Goal: Task Accomplishment & Management: Manage account settings

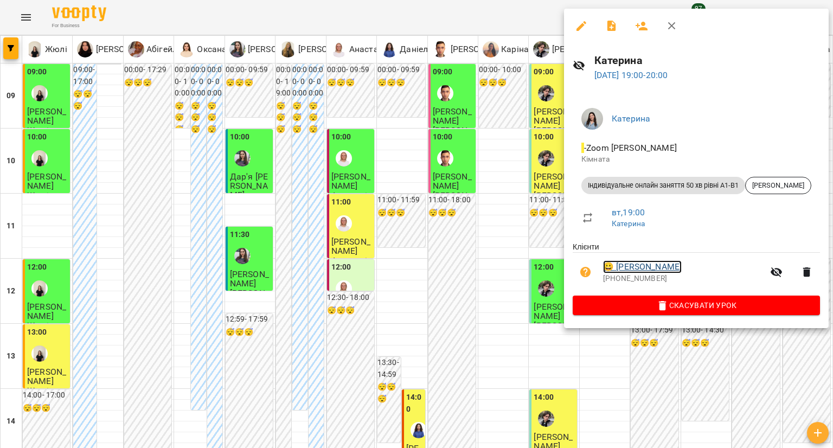
click at [631, 267] on link "😀 Інна Христюк" at bounding box center [642, 266] width 79 height 13
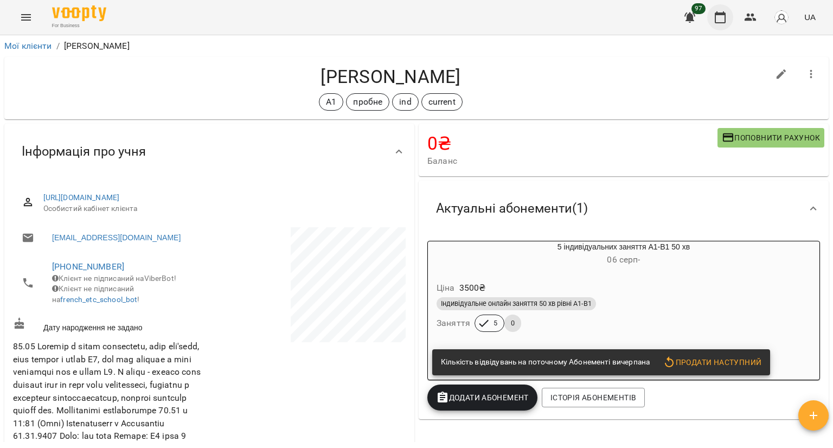
click at [721, 16] on icon "button" at bounding box center [720, 17] width 13 height 13
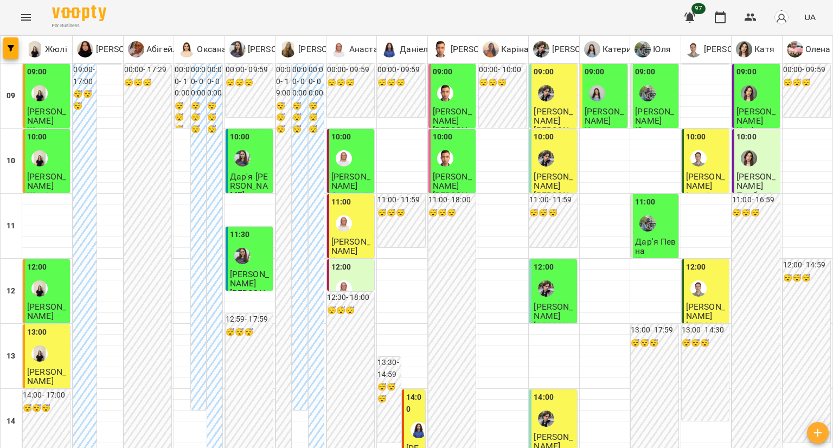
scroll to position [488, 0]
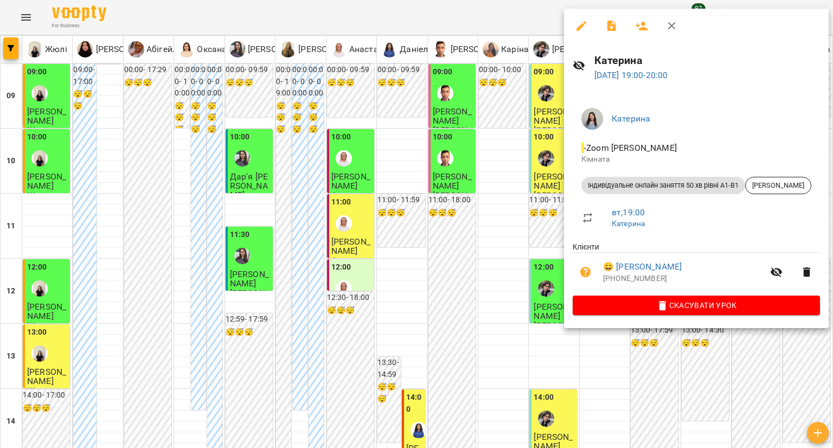
click at [577, 24] on icon "button" at bounding box center [581, 26] width 13 height 13
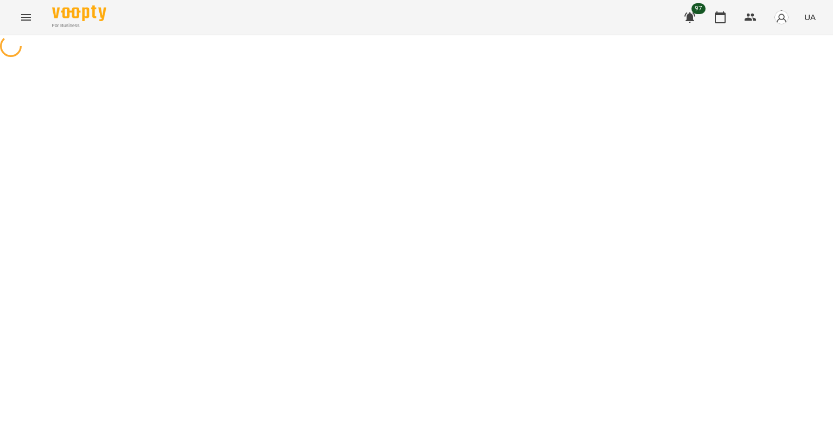
select select "**********"
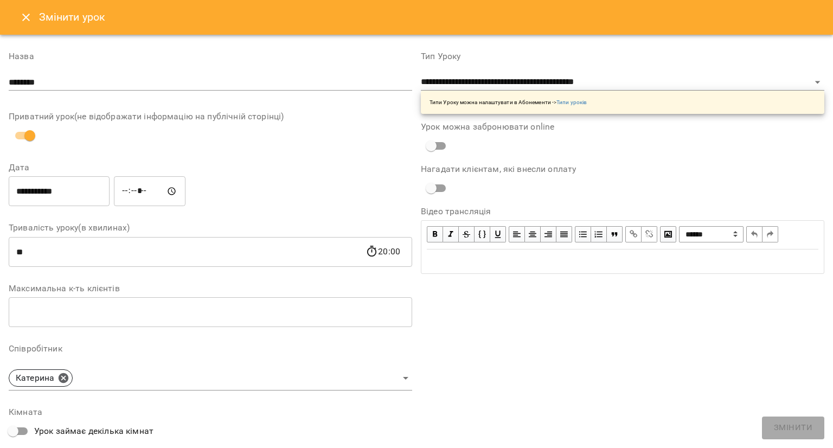
click at [22, 11] on icon "Close" at bounding box center [26, 17] width 13 height 13
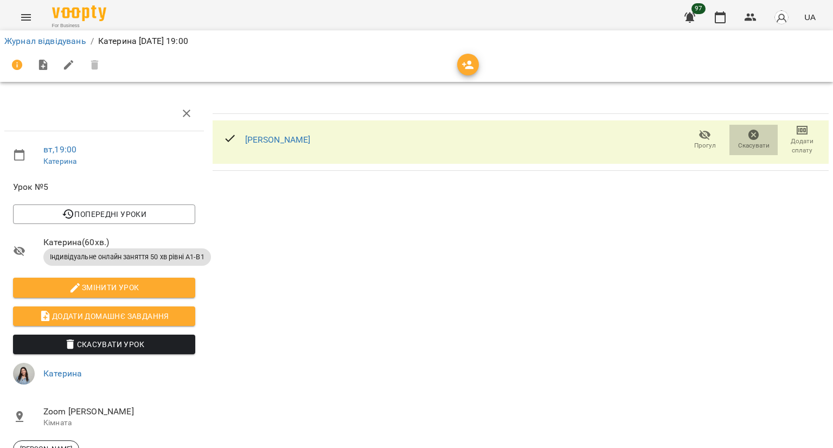
click at [748, 137] on icon "button" at bounding box center [754, 135] width 13 height 13
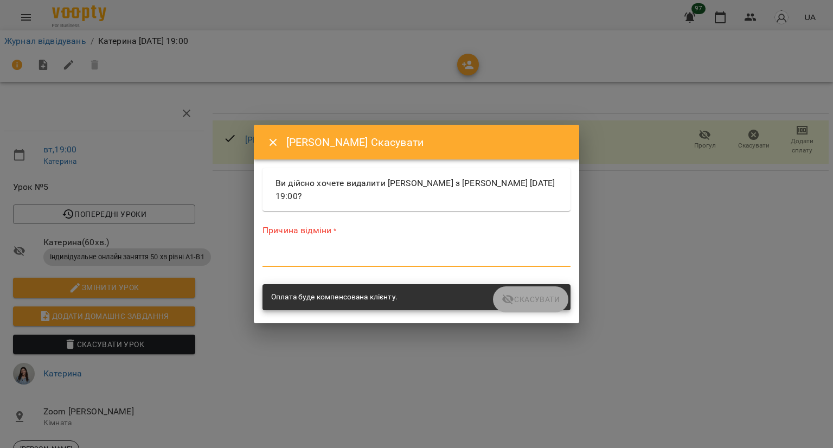
click at [334, 262] on textarea at bounding box center [417, 258] width 308 height 10
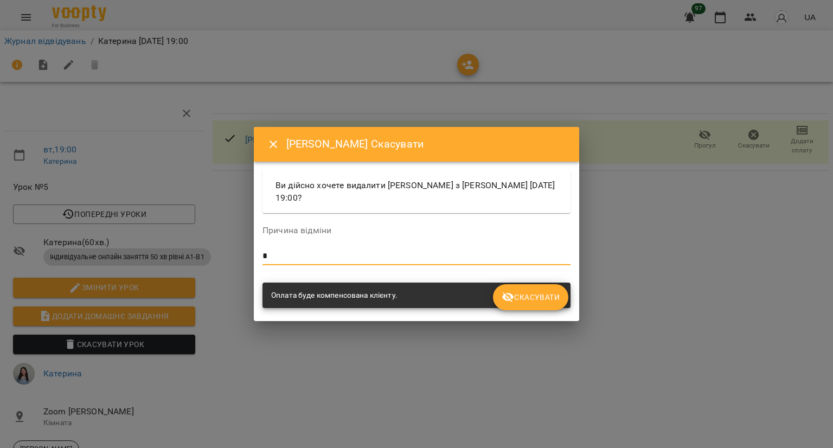
click at [507, 291] on icon "submit" at bounding box center [508, 297] width 13 height 13
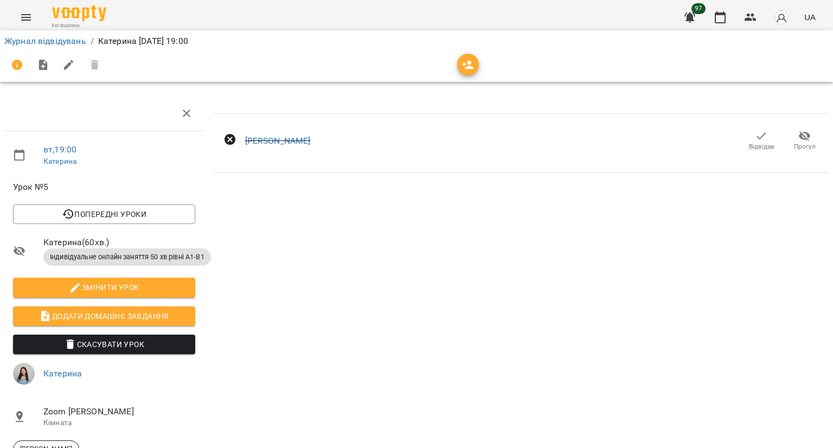
click at [747, 133] on span "Відвідав" at bounding box center [762, 141] width 30 height 22
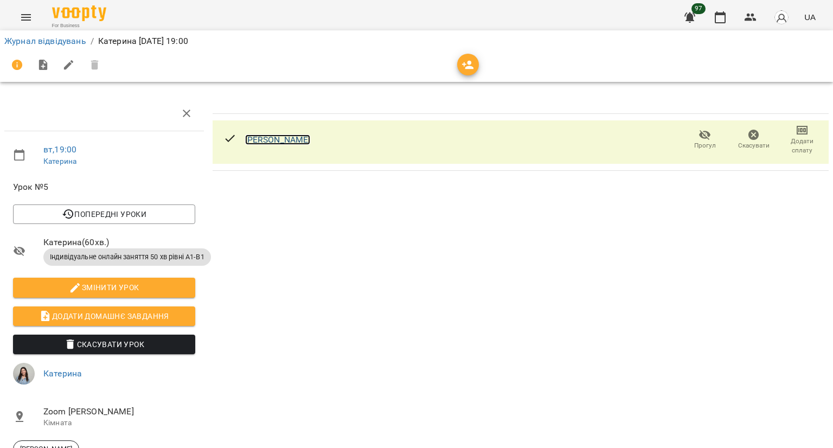
click at [278, 137] on link "[PERSON_NAME]" at bounding box center [278, 140] width 66 height 10
click at [725, 23] on icon "button" at bounding box center [720, 17] width 13 height 13
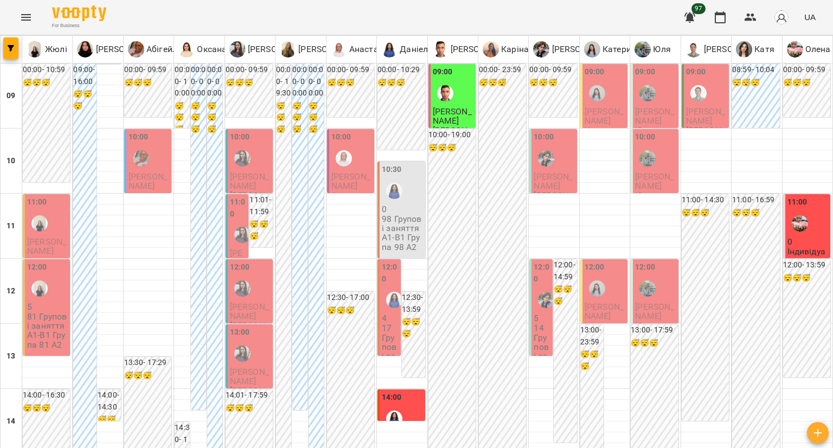
scroll to position [488, 0]
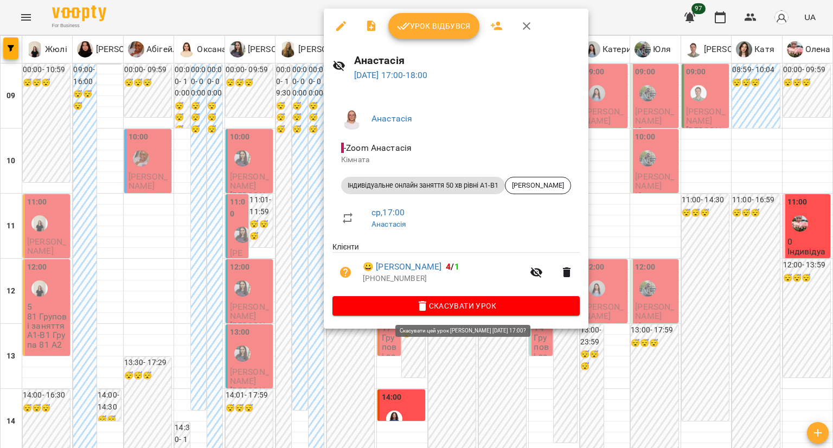
click at [384, 300] on button "Скасувати Урок" at bounding box center [456, 306] width 247 height 20
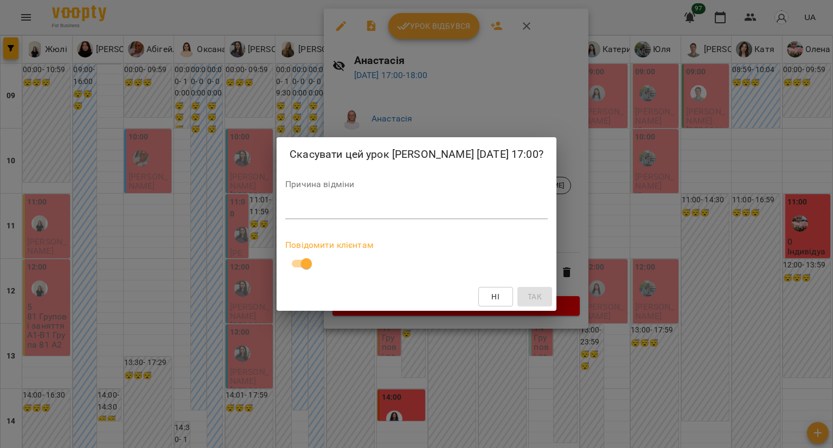
click at [332, 211] on textarea at bounding box center [416, 210] width 263 height 10
type textarea "**********"
click at [532, 294] on span "Так" at bounding box center [535, 296] width 14 height 13
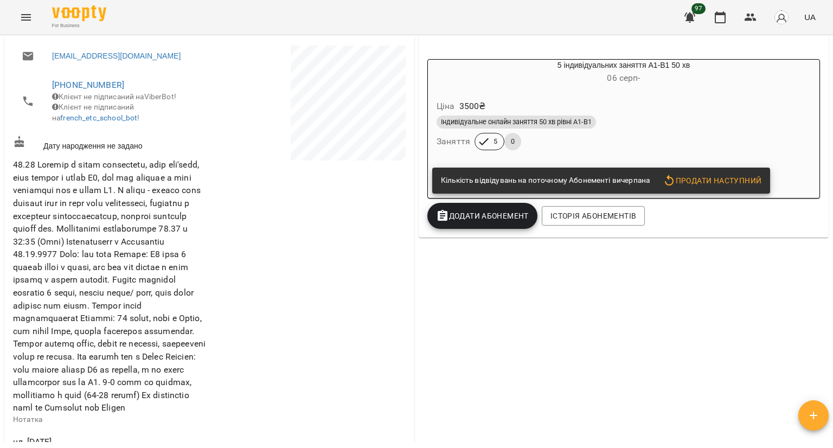
scroll to position [111, 0]
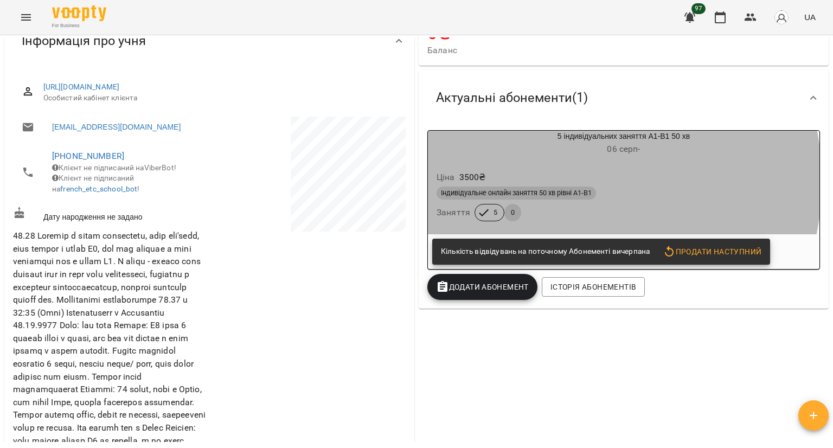
click at [566, 181] on div "Ціна 3500 ₴" at bounding box center [624, 178] width 379 height 20
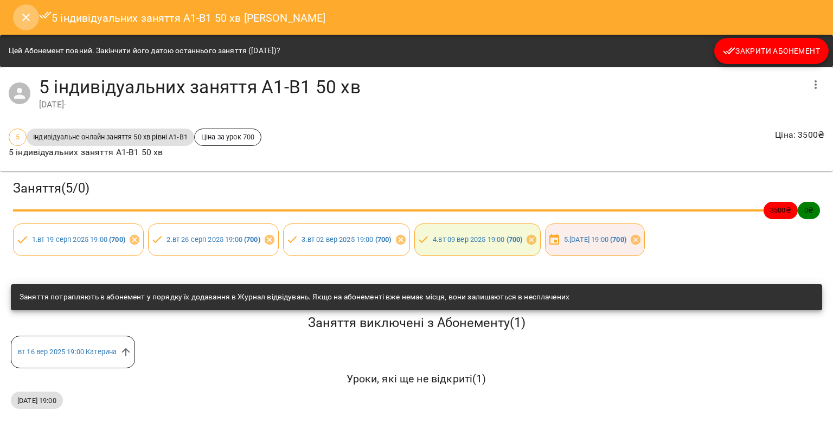
click at [27, 21] on icon "Close" at bounding box center [26, 17] width 13 height 13
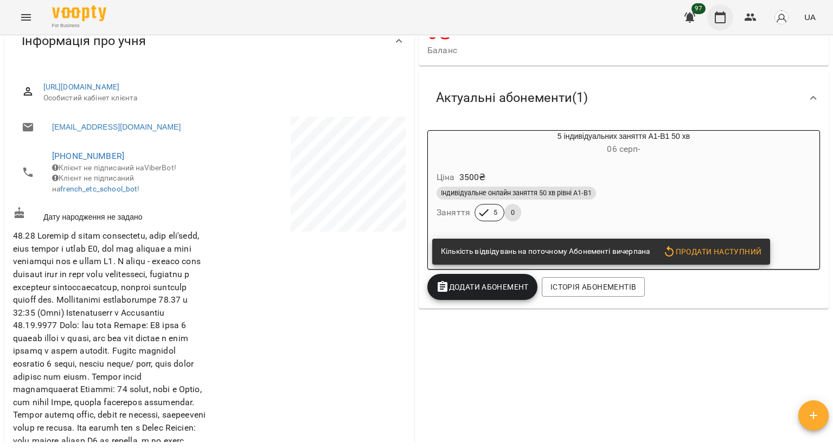
click at [712, 24] on button "button" at bounding box center [721, 17] width 26 height 26
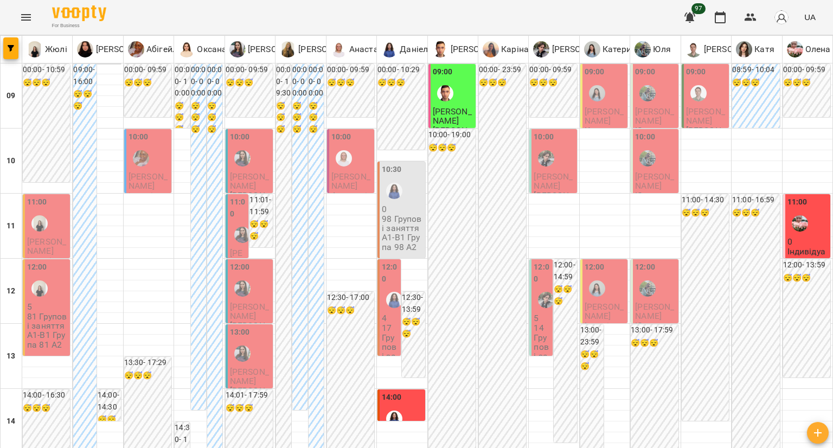
scroll to position [488, 0]
click at [400, 189] on div at bounding box center [394, 191] width 25 height 25
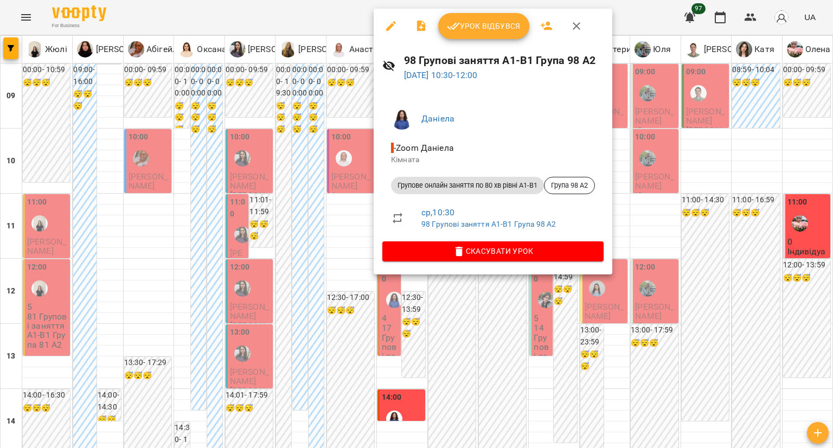
click at [397, 22] on button "button" at bounding box center [391, 26] width 26 height 26
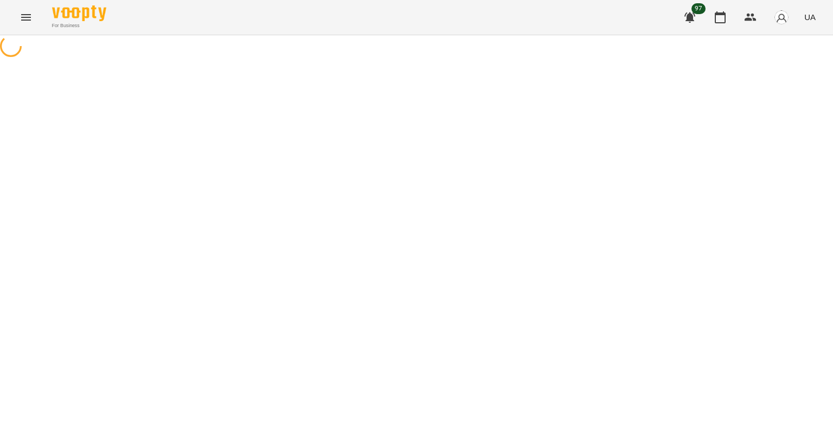
select select "**********"
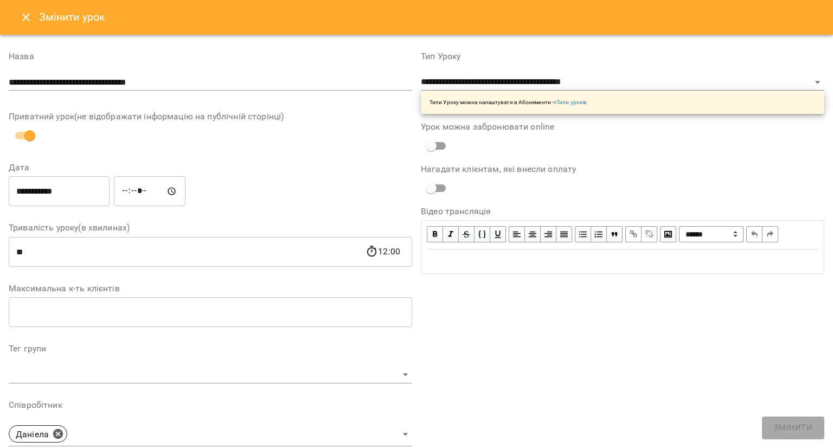
click at [22, 16] on icon "Close" at bounding box center [26, 17] width 13 height 13
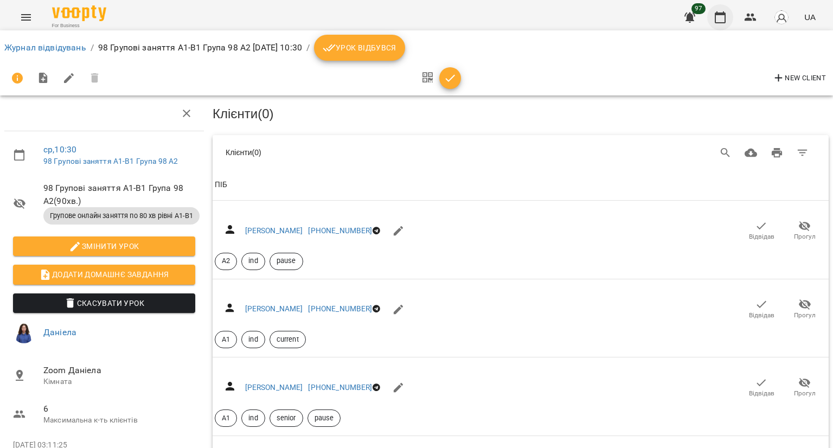
click at [723, 12] on icon "button" at bounding box center [720, 17] width 13 height 13
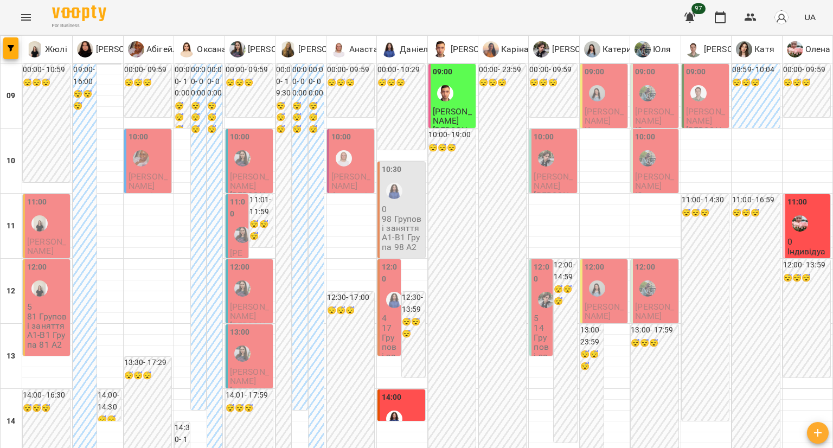
scroll to position [326, 0]
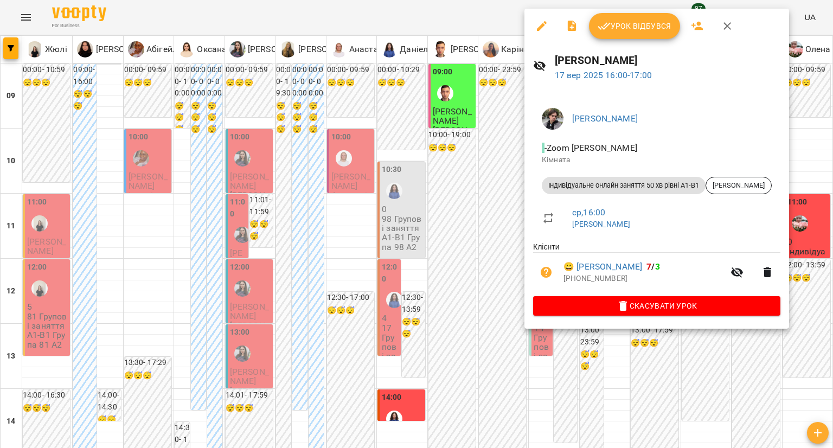
click at [621, 302] on icon "button" at bounding box center [623, 306] width 13 height 13
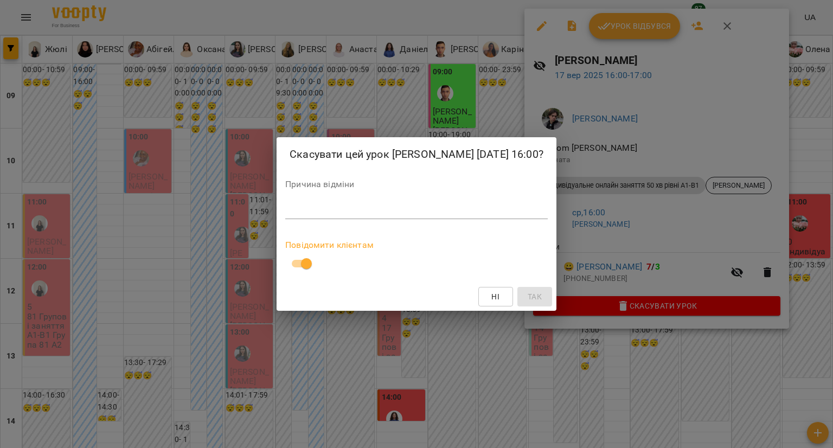
click at [333, 210] on textarea at bounding box center [416, 210] width 263 height 10
type textarea "**********"
click at [528, 296] on span "Так" at bounding box center [535, 296] width 14 height 13
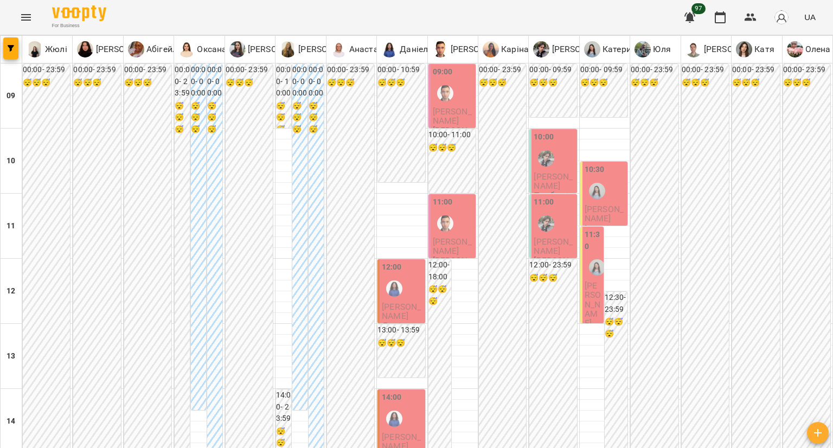
scroll to position [488, 0]
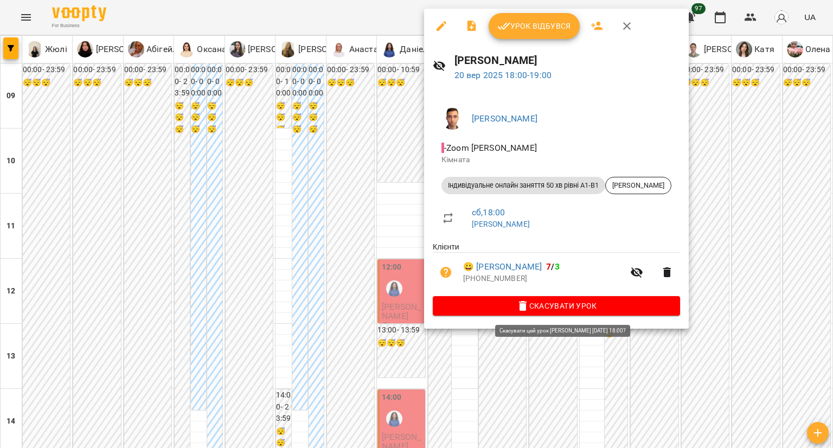
click at [447, 298] on button "Скасувати Урок" at bounding box center [556, 306] width 247 height 20
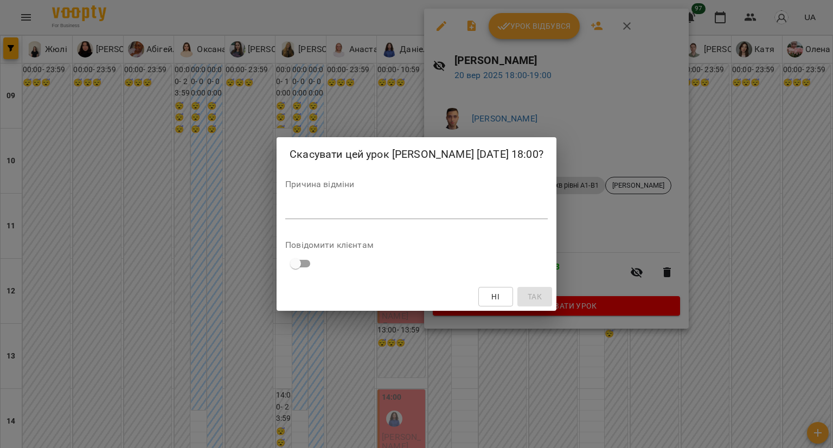
click at [319, 250] on div "Повідомити клієнтам" at bounding box center [416, 258] width 263 height 34
click at [341, 203] on div "*" at bounding box center [416, 210] width 263 height 17
paste textarea "**********"
type textarea "**********"
click at [528, 290] on button "Так" at bounding box center [535, 297] width 35 height 20
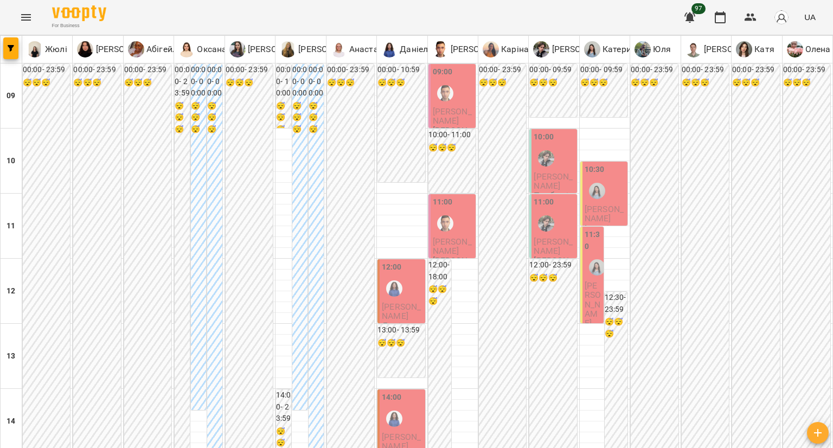
scroll to position [380, 0]
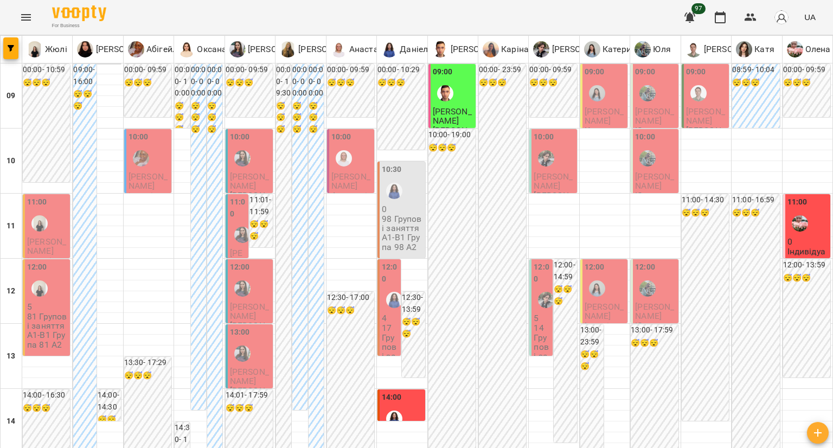
type input "**********"
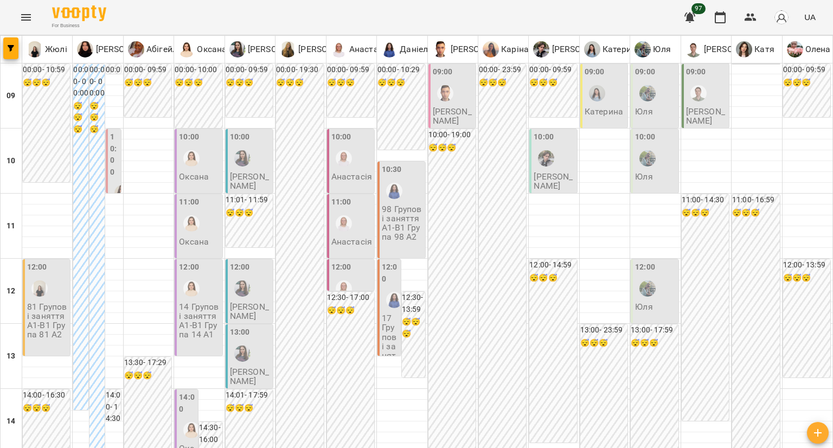
scroll to position [597, 0]
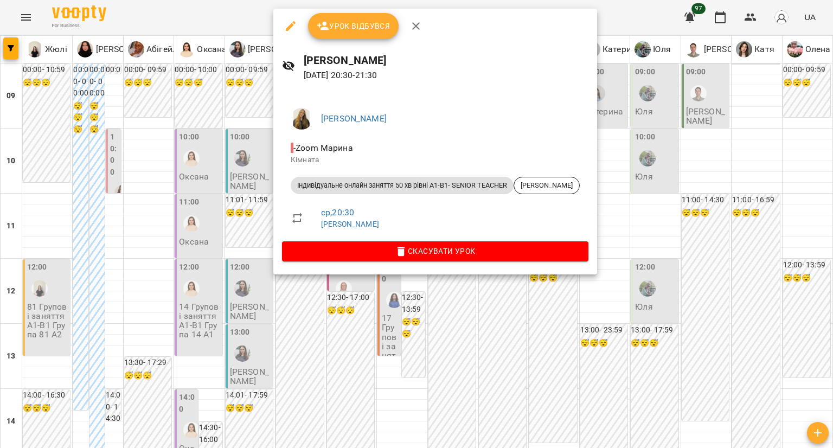
click at [243, 279] on div at bounding box center [416, 224] width 833 height 448
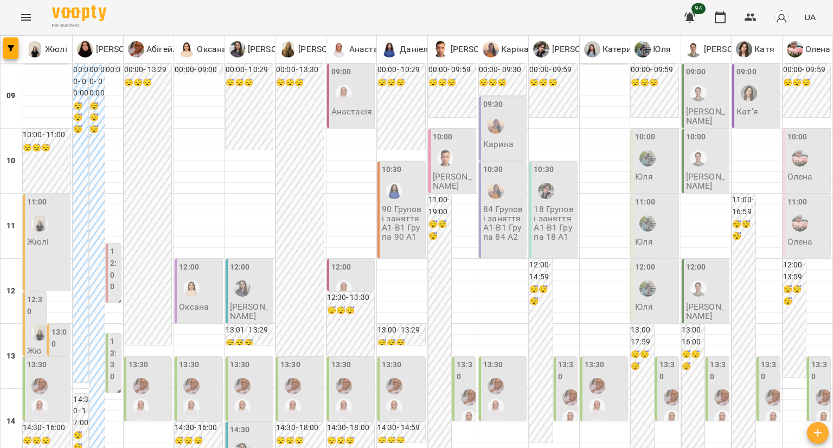
scroll to position [0, 0]
click at [750, 15] on icon "button" at bounding box center [751, 18] width 12 height 8
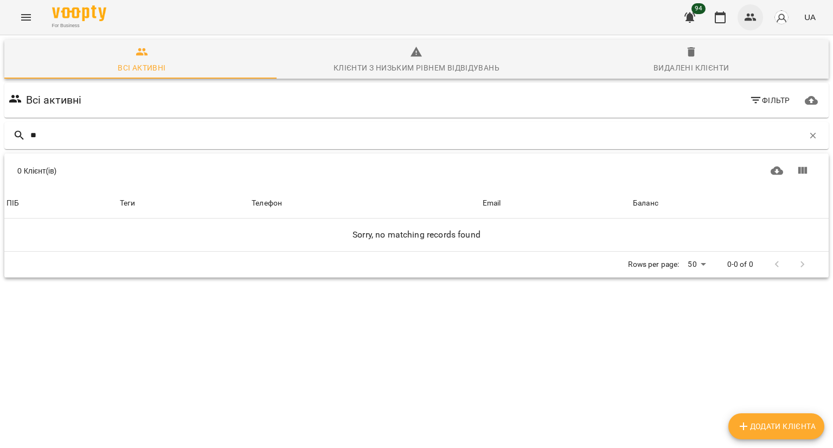
type input "*"
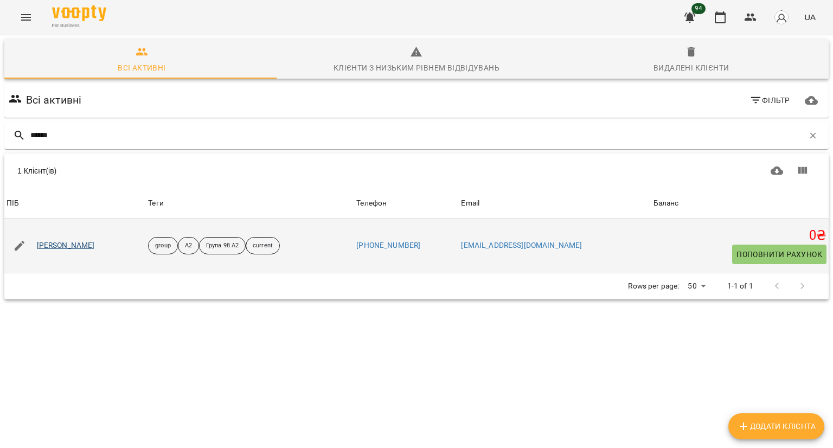
type input "******"
click at [87, 241] on link "[PERSON_NAME]" at bounding box center [66, 245] width 58 height 11
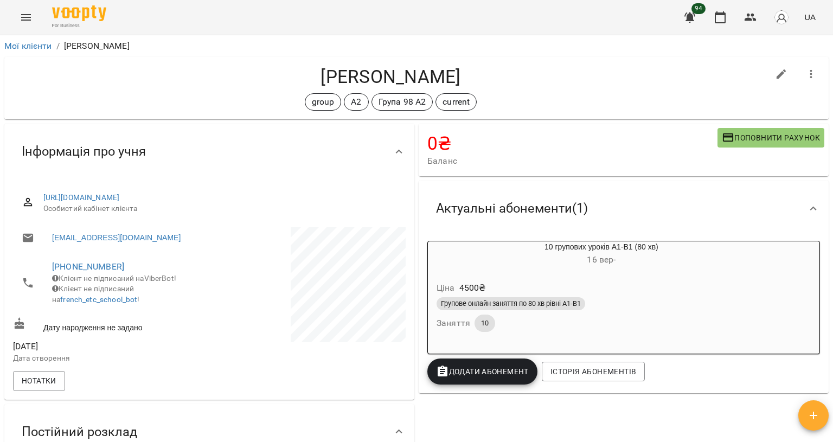
click at [576, 260] on h6 "[DATE] -" at bounding box center [601, 259] width 347 height 15
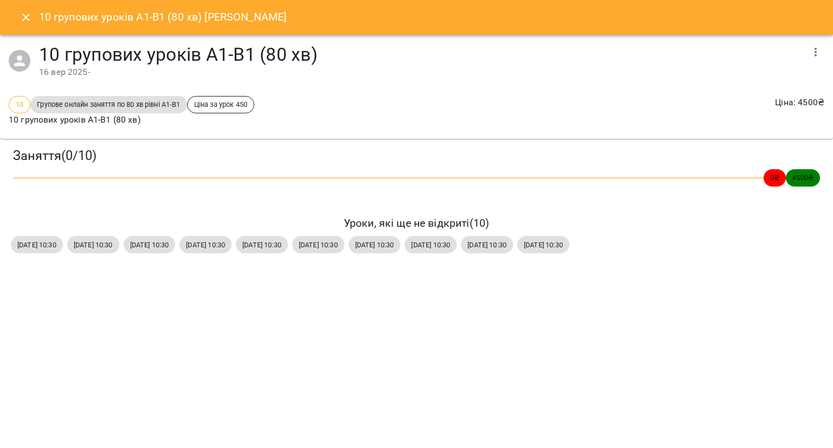
click at [22, 20] on icon "Close" at bounding box center [26, 17] width 13 height 13
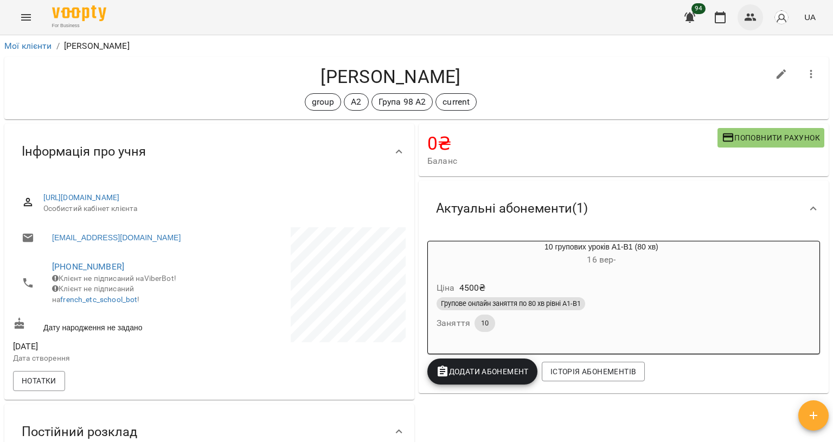
click at [740, 16] on button "button" at bounding box center [751, 17] width 26 height 26
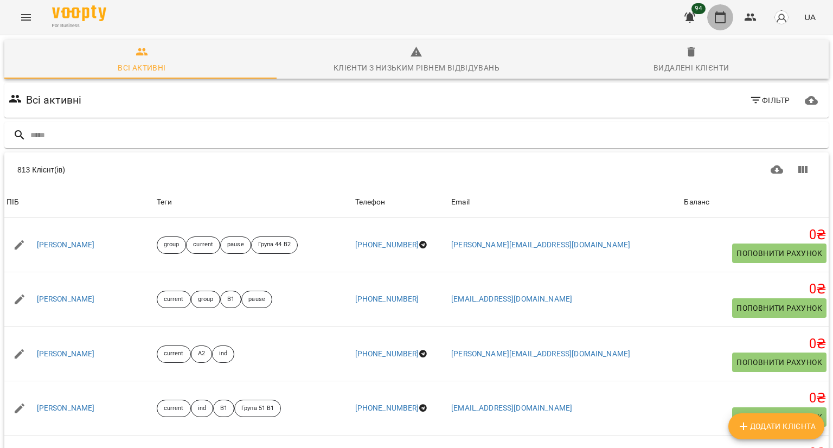
click at [719, 15] on icon "button" at bounding box center [720, 17] width 13 height 13
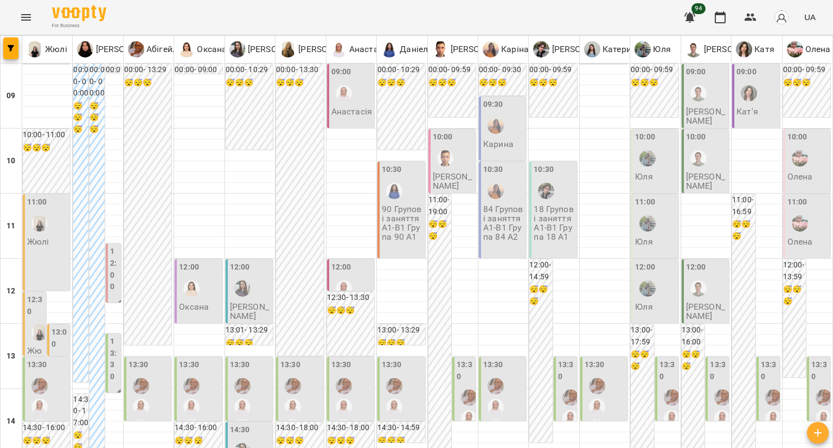
type input "**********"
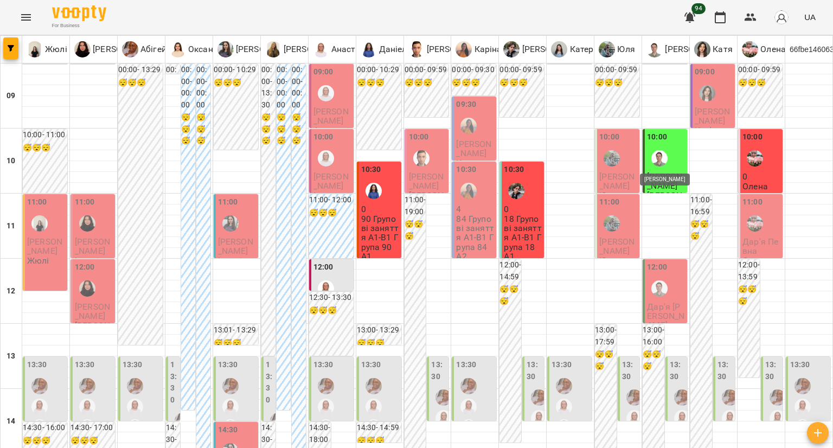
click at [652, 163] on img "Андрій" at bounding box center [660, 158] width 16 height 16
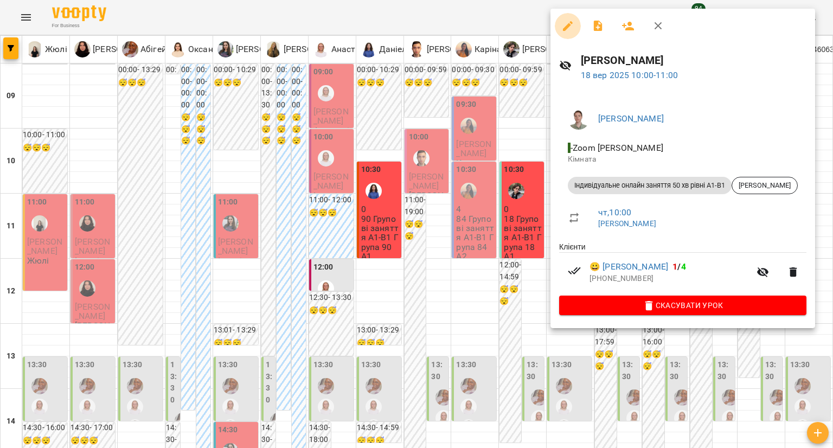
click at [562, 29] on icon "button" at bounding box center [568, 26] width 13 height 13
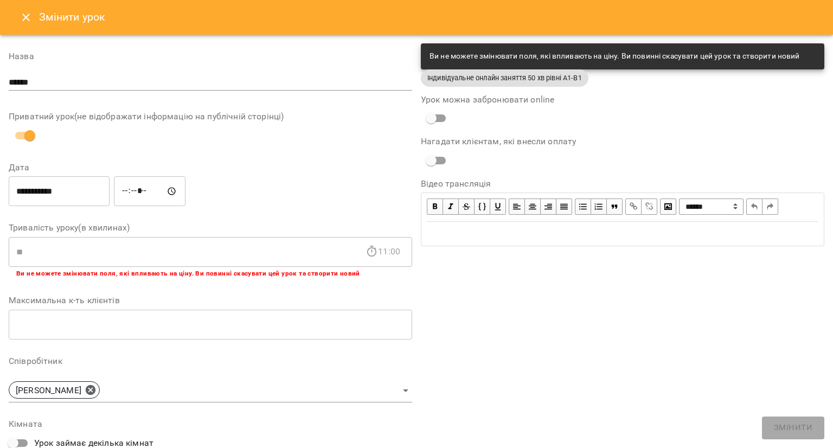
click at [21, 23] on icon "Close" at bounding box center [26, 17] width 13 height 13
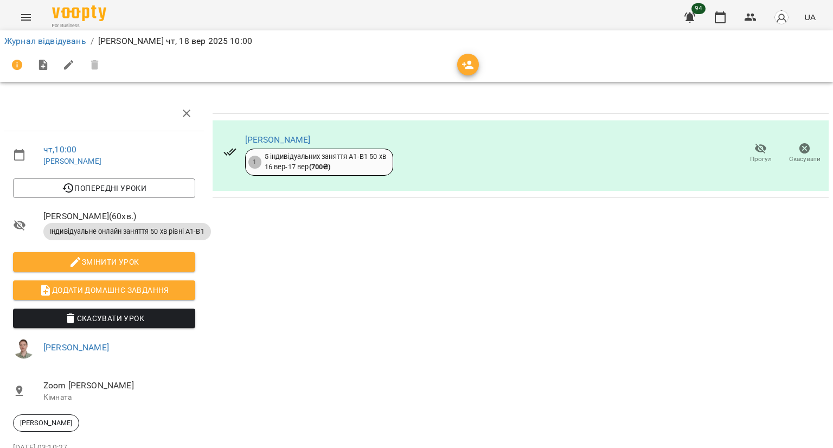
click at [122, 315] on span "Скасувати Урок" at bounding box center [104, 318] width 165 height 13
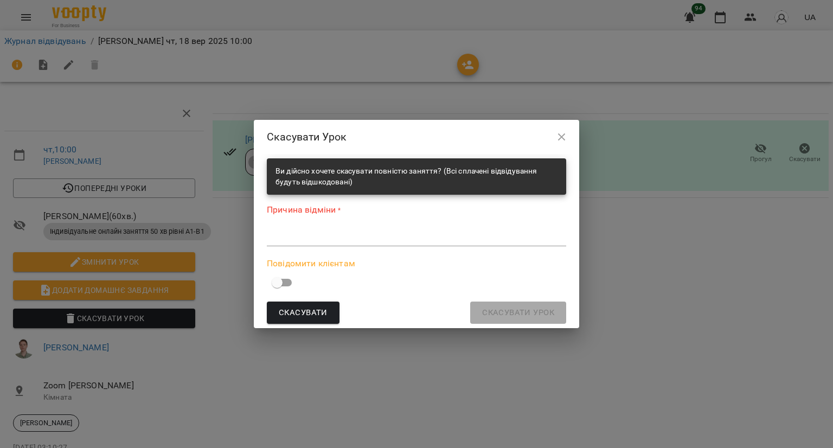
click at [291, 235] on textarea at bounding box center [417, 237] width 300 height 10
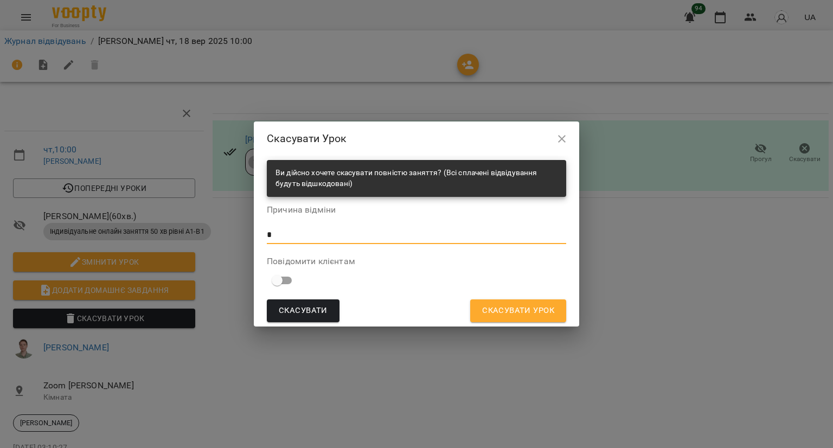
click at [498, 315] on span "Скасувати Урок" at bounding box center [518, 311] width 72 height 14
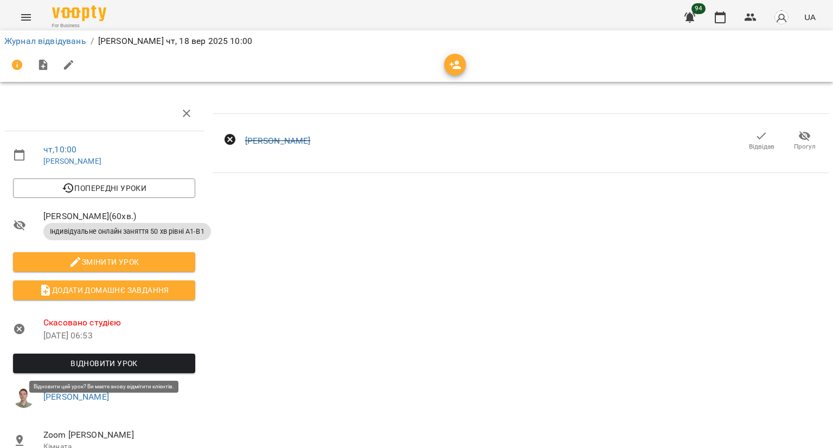
click at [104, 364] on span "Відновити урок" at bounding box center [104, 363] width 165 height 13
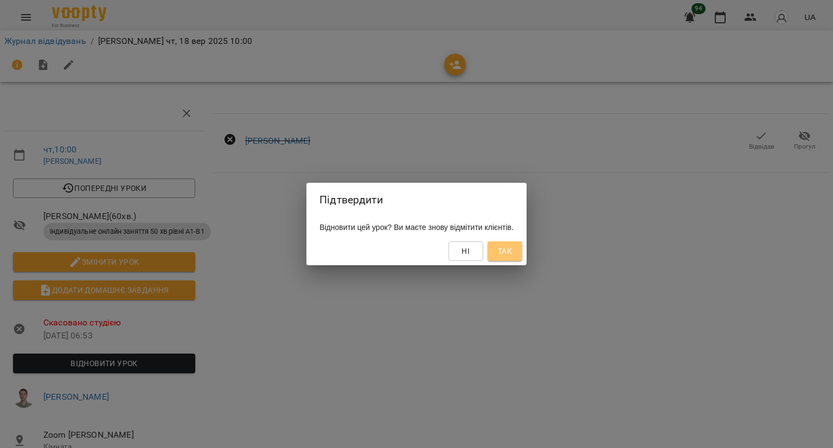
click at [513, 247] on span "Так" at bounding box center [504, 251] width 17 height 13
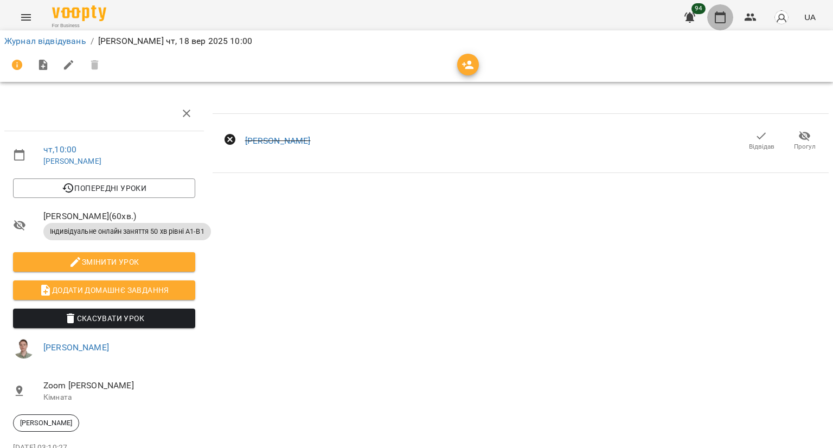
click at [718, 23] on icon "button" at bounding box center [720, 17] width 11 height 12
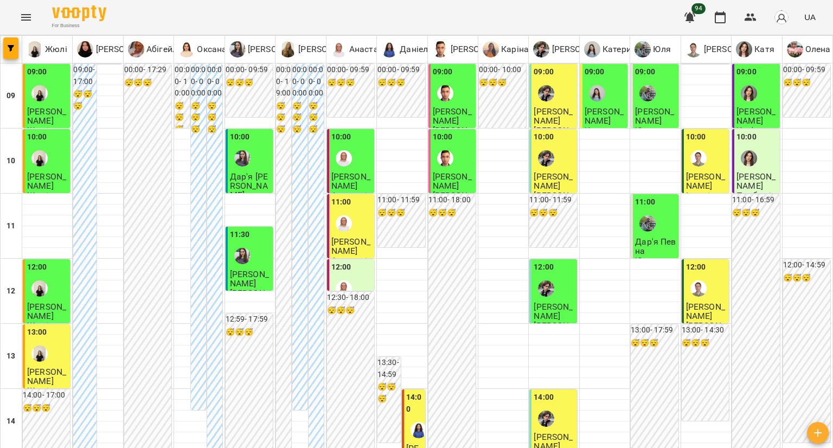
scroll to position [434, 0]
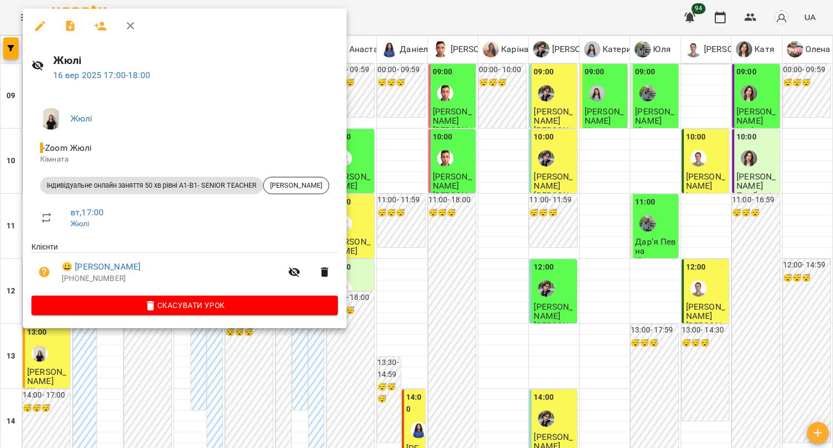
click at [40, 24] on icon "button" at bounding box center [40, 26] width 10 height 10
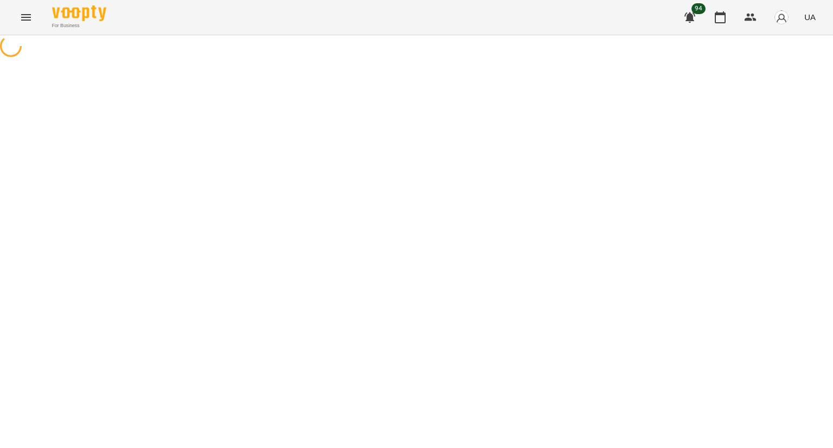
select select "**********"
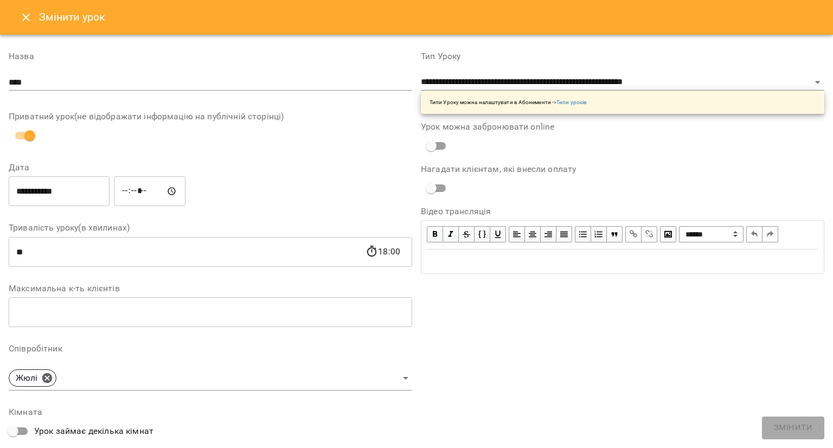
click at [18, 20] on button "Close" at bounding box center [26, 17] width 26 height 26
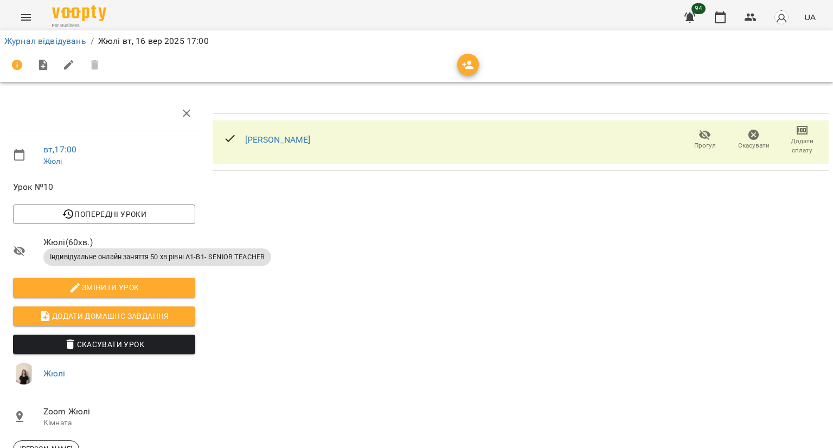
click at [736, 141] on span "Скасувати" at bounding box center [754, 140] width 36 height 22
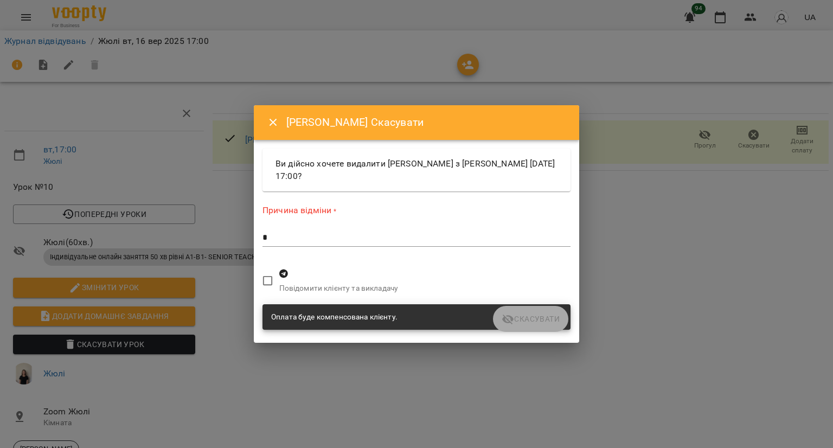
click at [302, 240] on textarea at bounding box center [417, 238] width 308 height 10
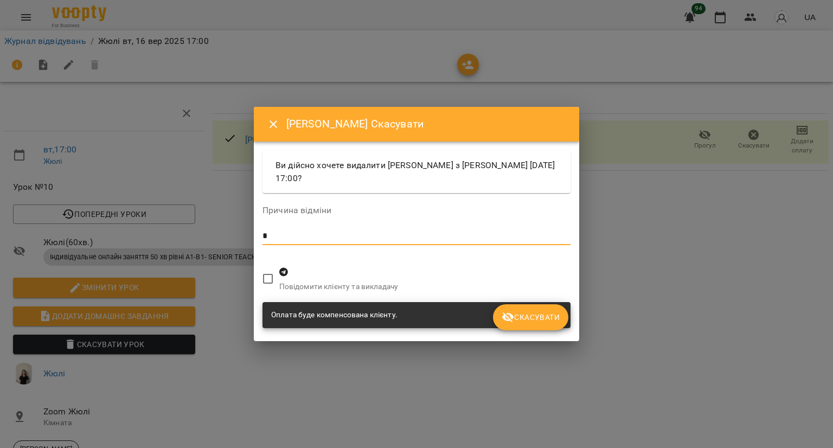
click at [519, 313] on span "Скасувати" at bounding box center [531, 317] width 58 height 13
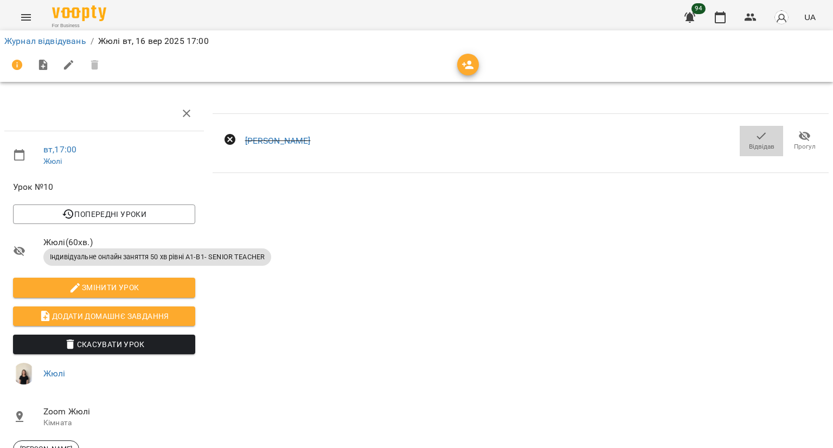
click at [749, 142] on span "Відвідав" at bounding box center [762, 146] width 26 height 9
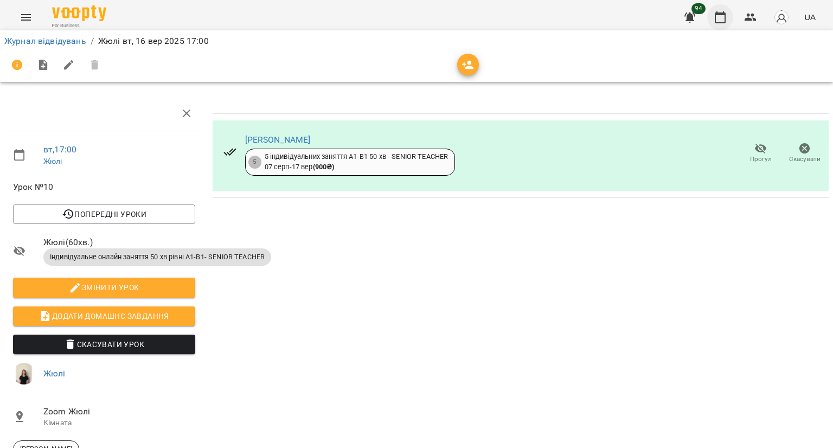
click at [720, 18] on icon "button" at bounding box center [720, 17] width 13 height 13
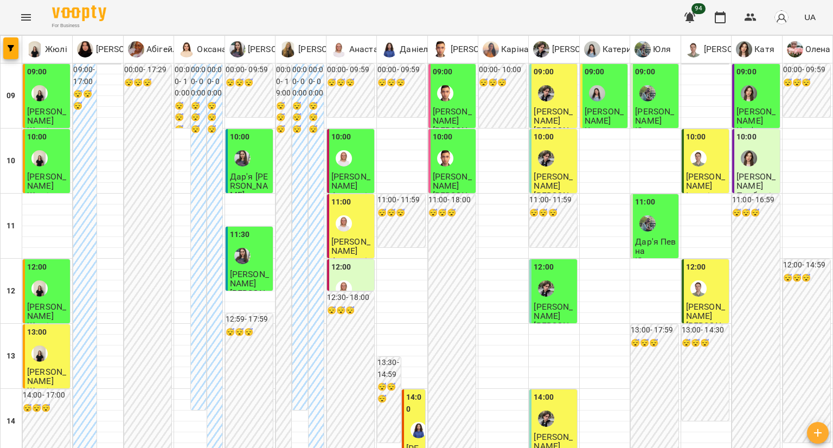
scroll to position [434, 0]
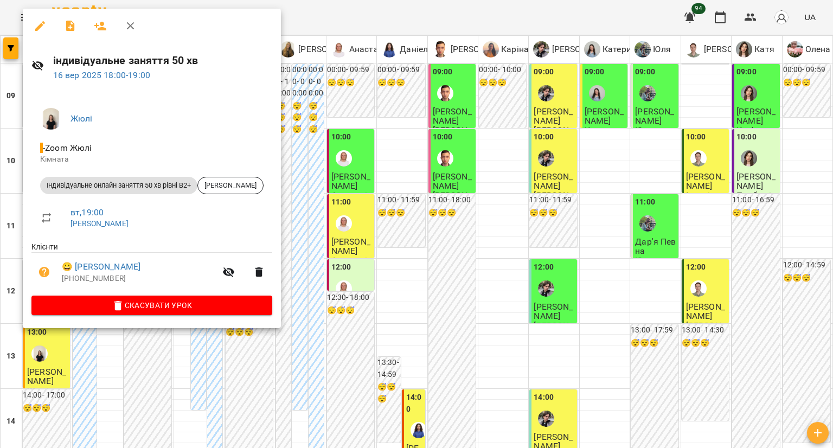
click at [40, 26] on icon "button" at bounding box center [40, 26] width 10 height 10
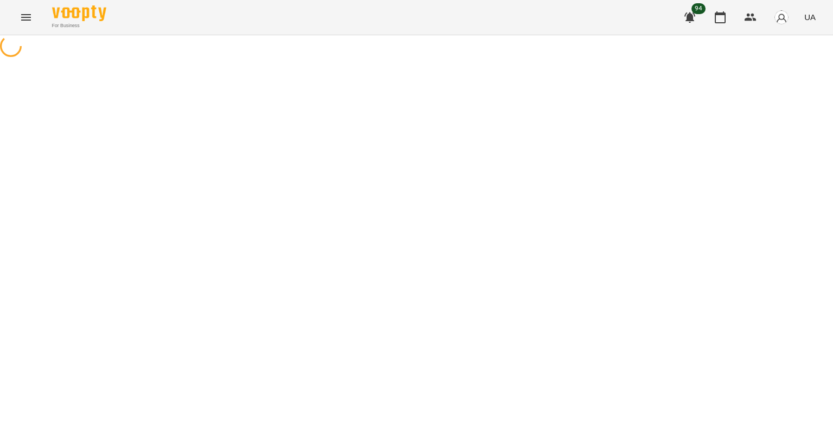
select select "**********"
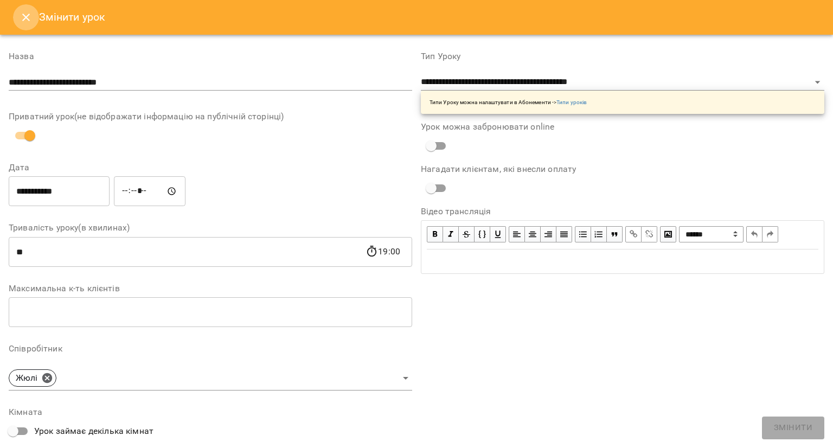
click at [34, 14] on button "Close" at bounding box center [26, 17] width 26 height 26
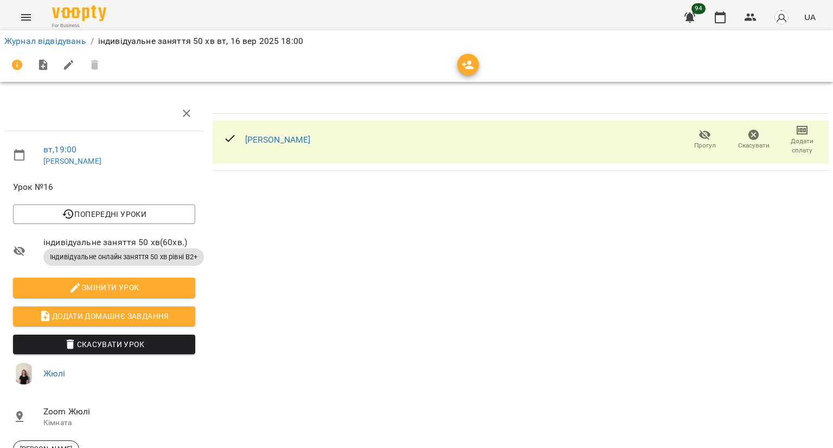
click at [747, 146] on span "Скасувати" at bounding box center [753, 145] width 31 height 9
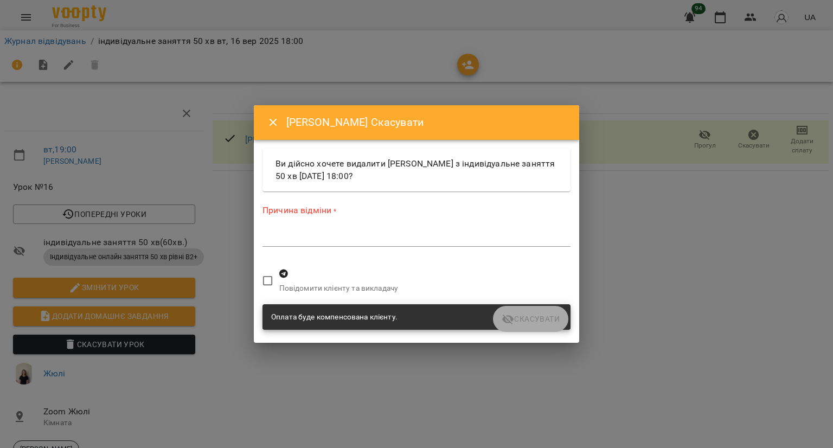
click at [298, 239] on textarea at bounding box center [417, 238] width 308 height 10
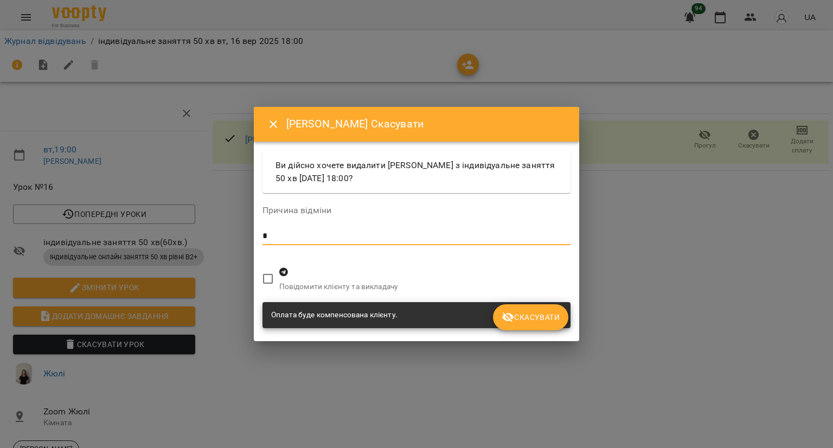
click at [532, 309] on button "Скасувати" at bounding box center [530, 317] width 75 height 26
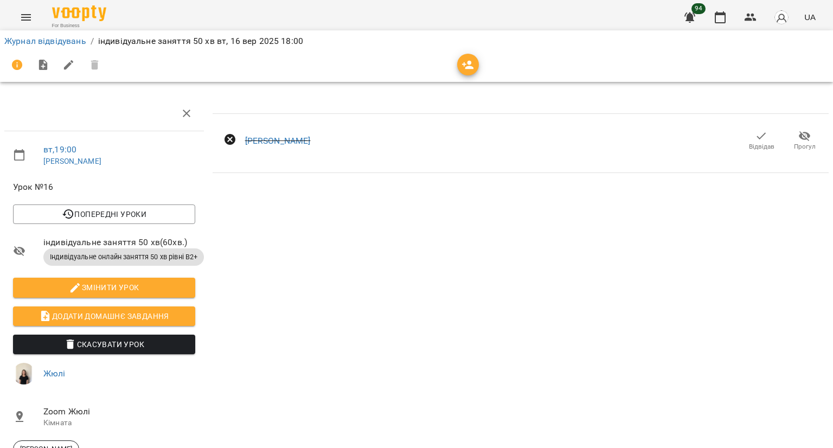
click at [747, 148] on span "Відвідав" at bounding box center [762, 141] width 30 height 22
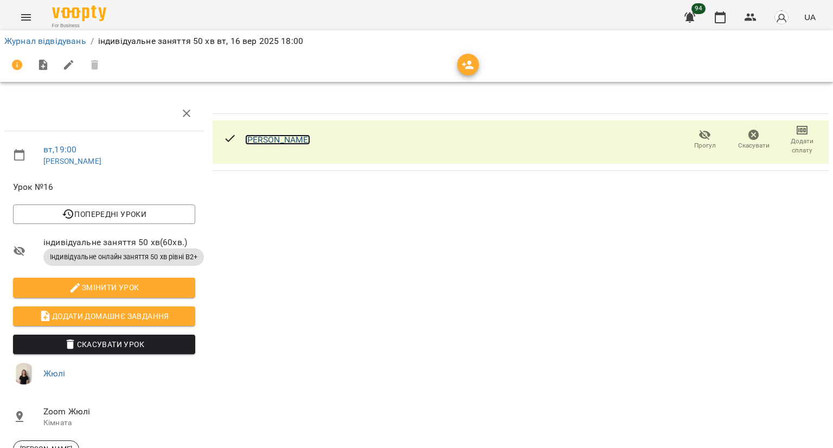
click at [287, 141] on link "[PERSON_NAME]" at bounding box center [278, 140] width 66 height 10
click at [742, 18] on button "button" at bounding box center [751, 17] width 26 height 26
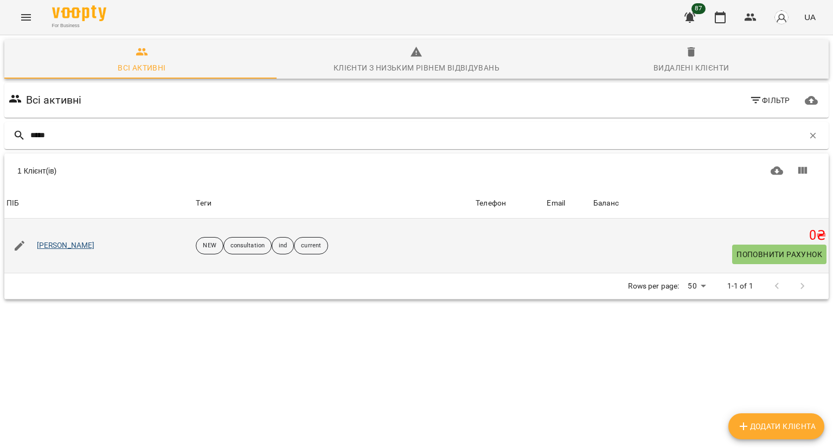
type input "*****"
click at [58, 245] on link "[PERSON_NAME]" at bounding box center [66, 245] width 58 height 11
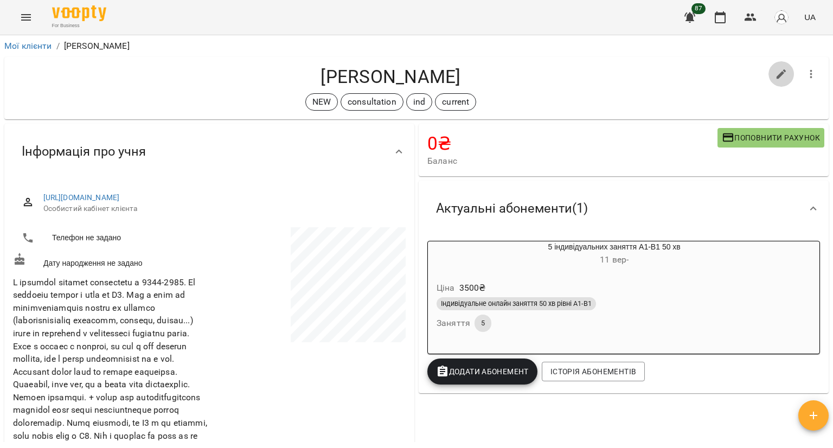
click at [775, 77] on icon "button" at bounding box center [781, 74] width 13 height 13
select select "**"
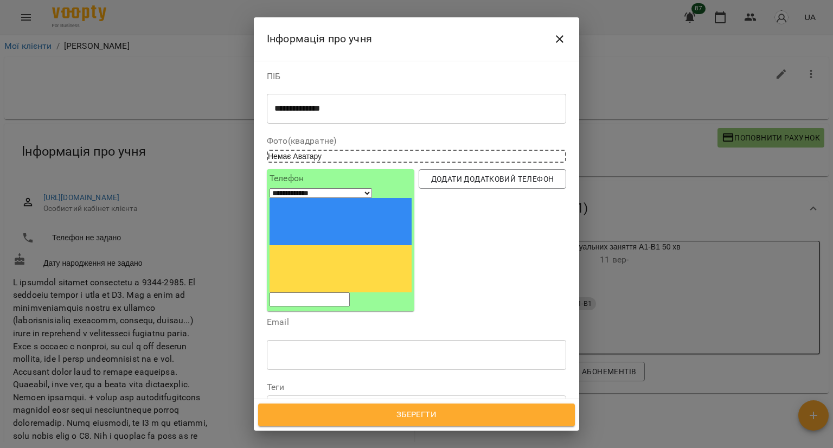
click at [329, 292] on input "tel" at bounding box center [310, 299] width 80 height 14
type input "**"
select select "**"
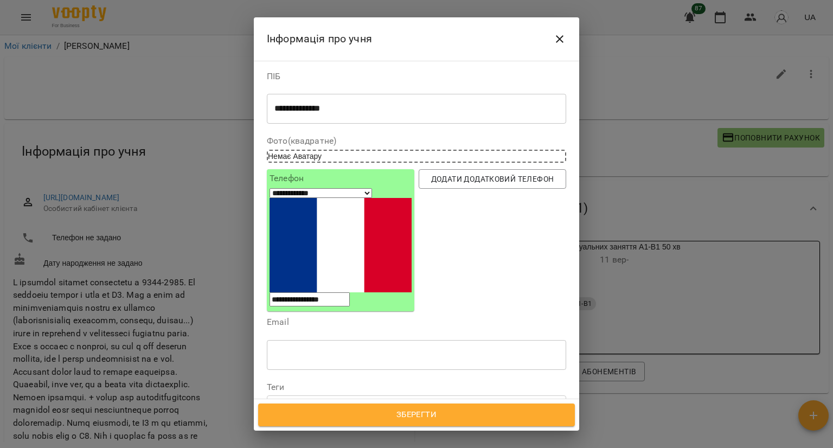
type input "**********"
click at [356, 413] on span "Зберегти" at bounding box center [416, 415] width 293 height 14
